Goal: Information Seeking & Learning: Learn about a topic

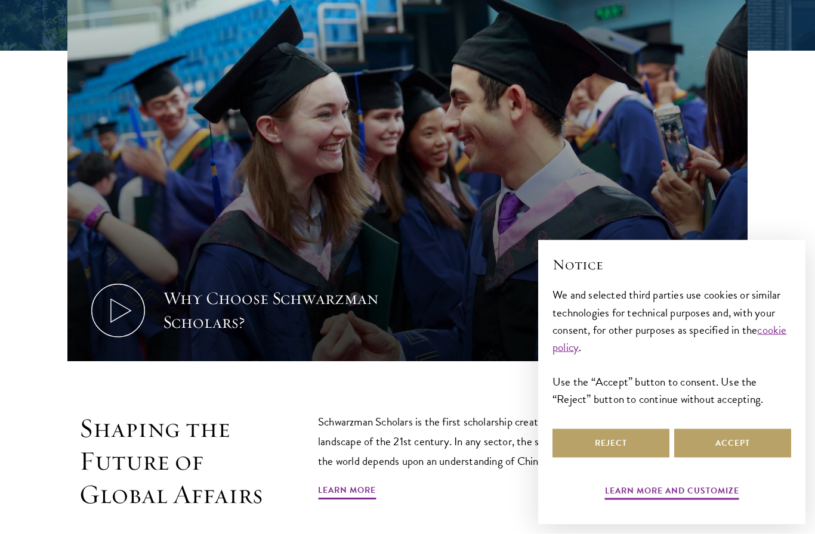
scroll to position [484, 0]
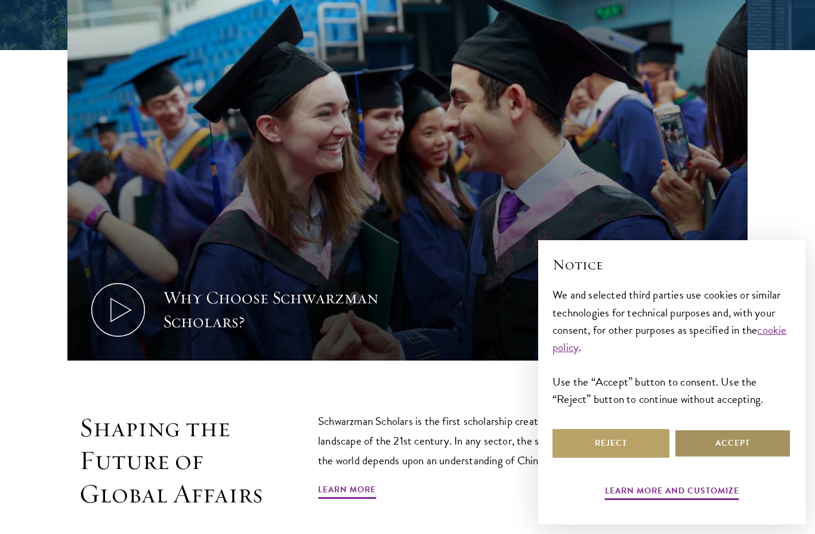
click at [714, 458] on button "Accept" at bounding box center [732, 443] width 117 height 29
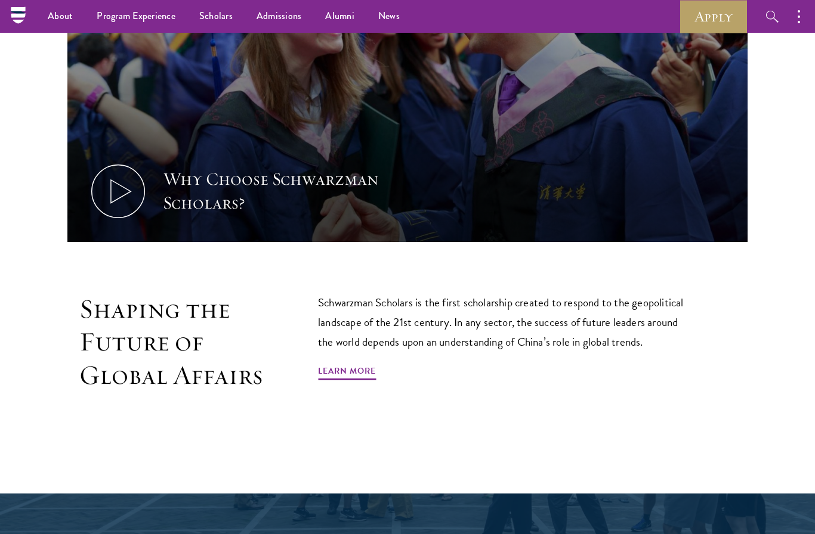
scroll to position [593, 0]
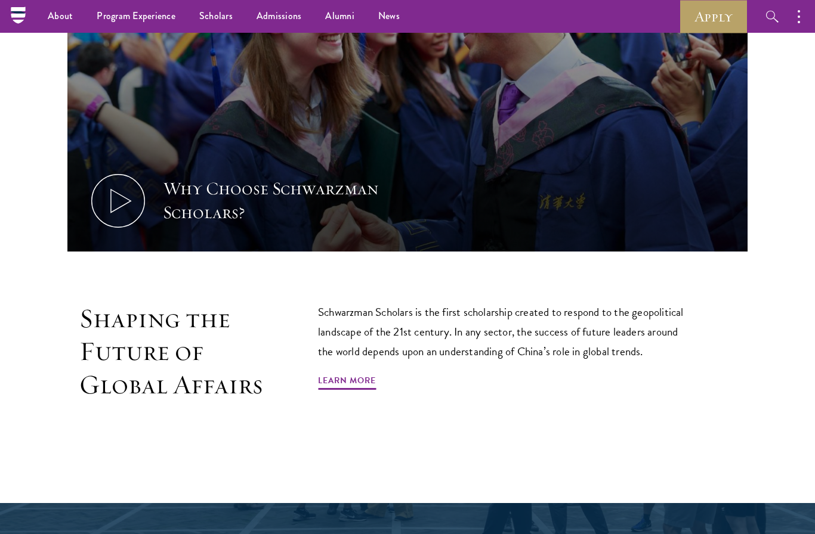
click at [342, 383] on link "Learn More" at bounding box center [347, 382] width 58 height 18
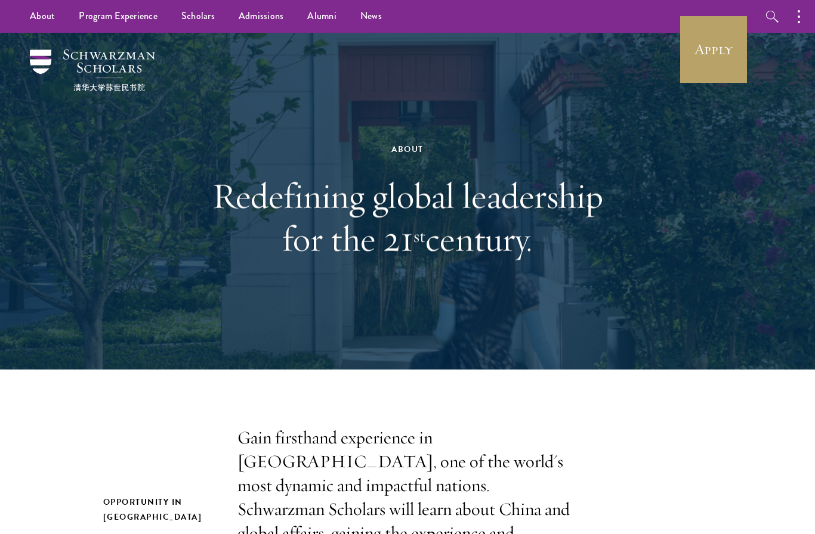
click at [316, 10] on link "Alumni" at bounding box center [321, 16] width 53 height 33
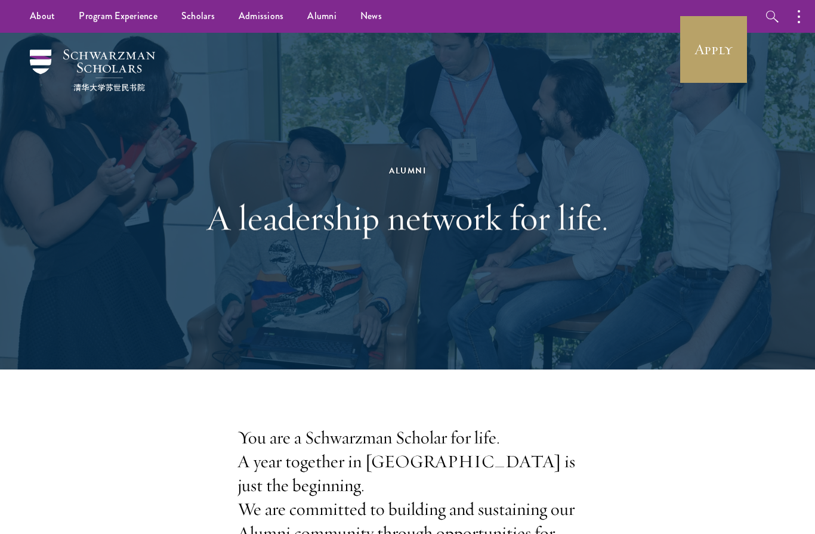
click at [197, 13] on link "Scholars" at bounding box center [197, 16] width 57 height 33
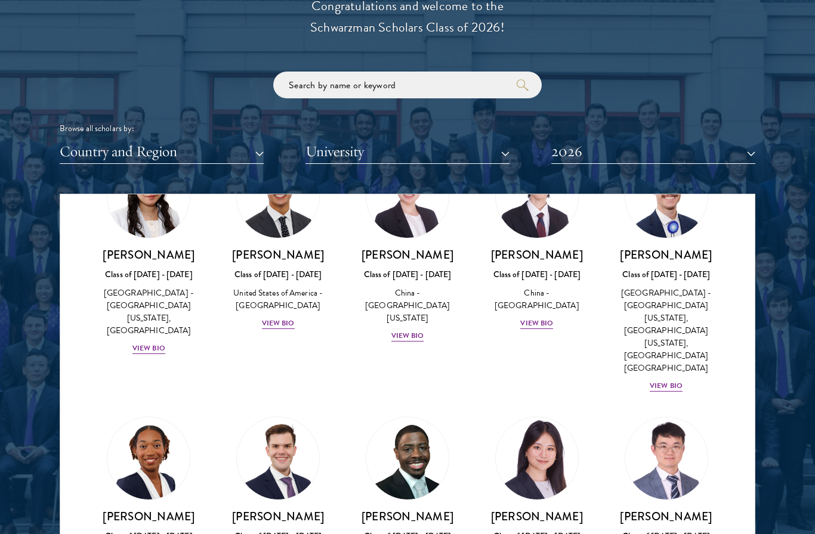
scroll to position [5807, 0]
